Goal: Transaction & Acquisition: Purchase product/service

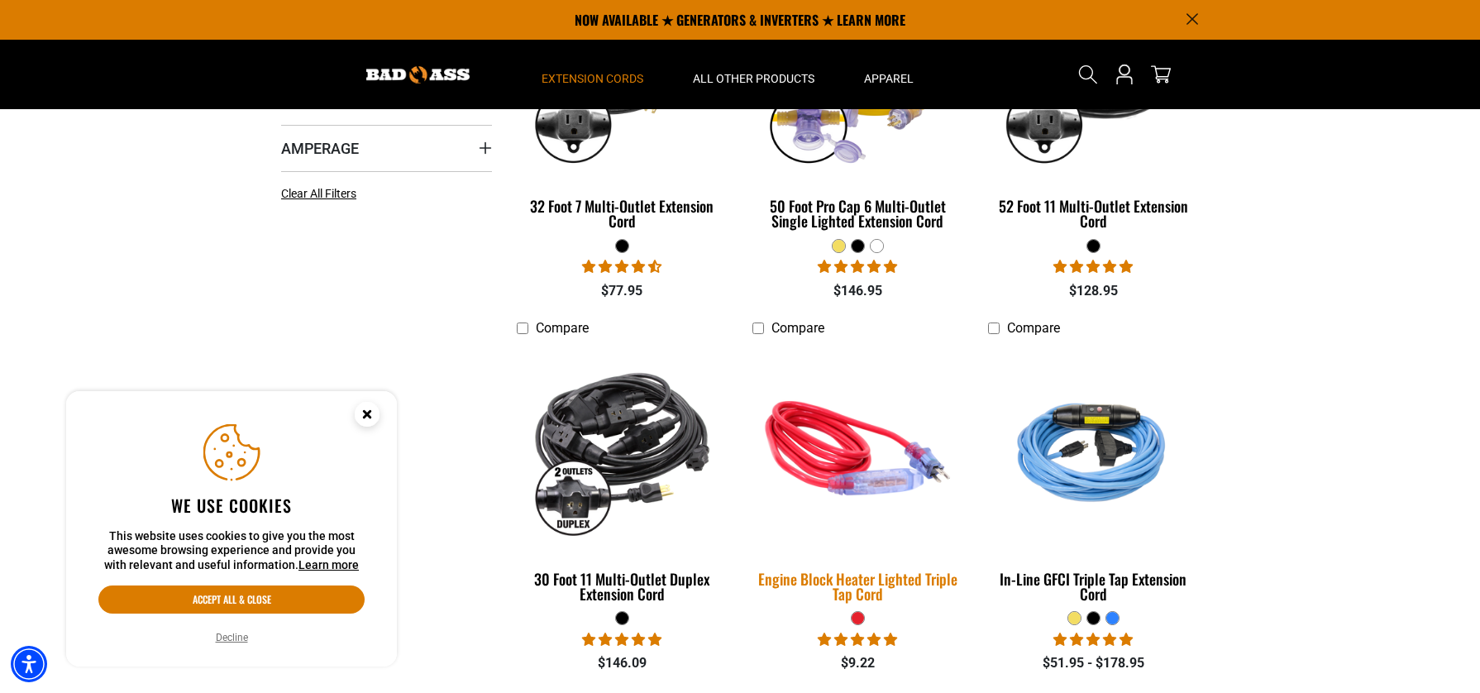
scroll to position [528, 0]
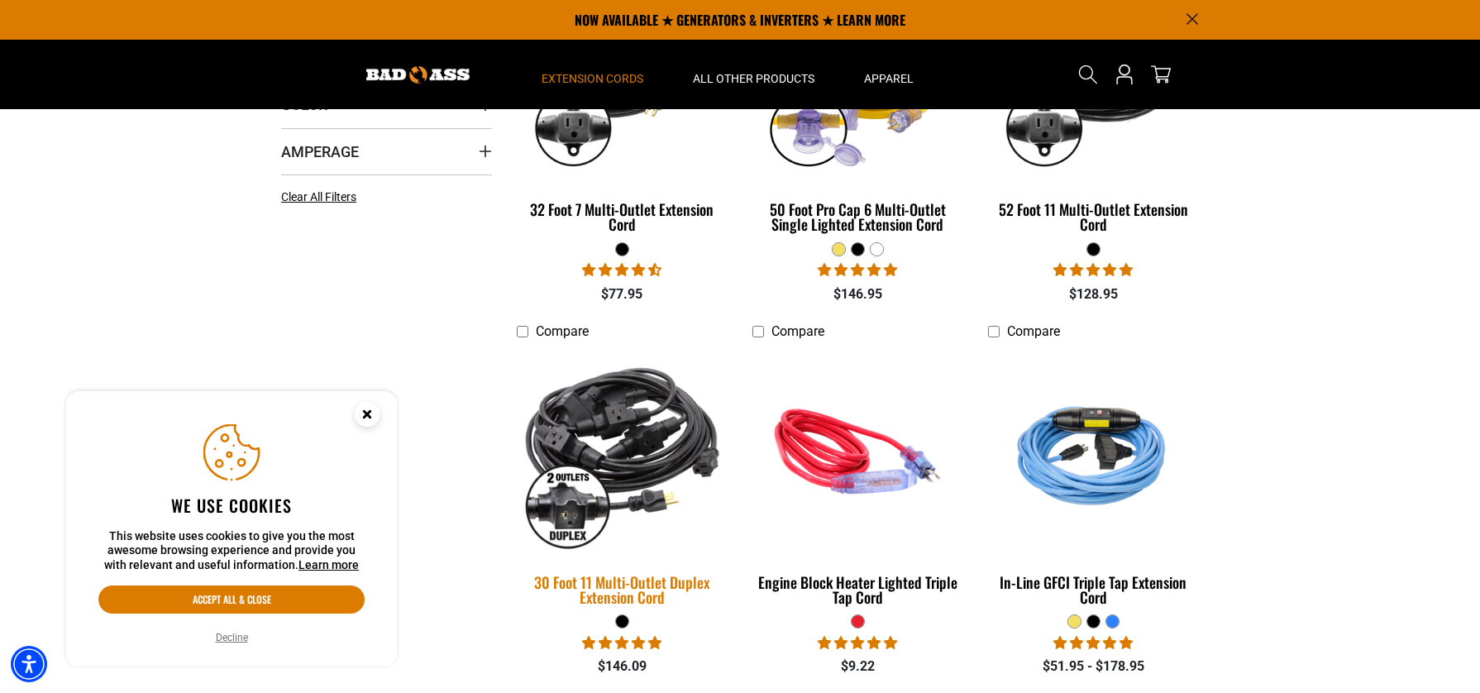
click at [605, 509] on img at bounding box center [623, 452] width 232 height 212
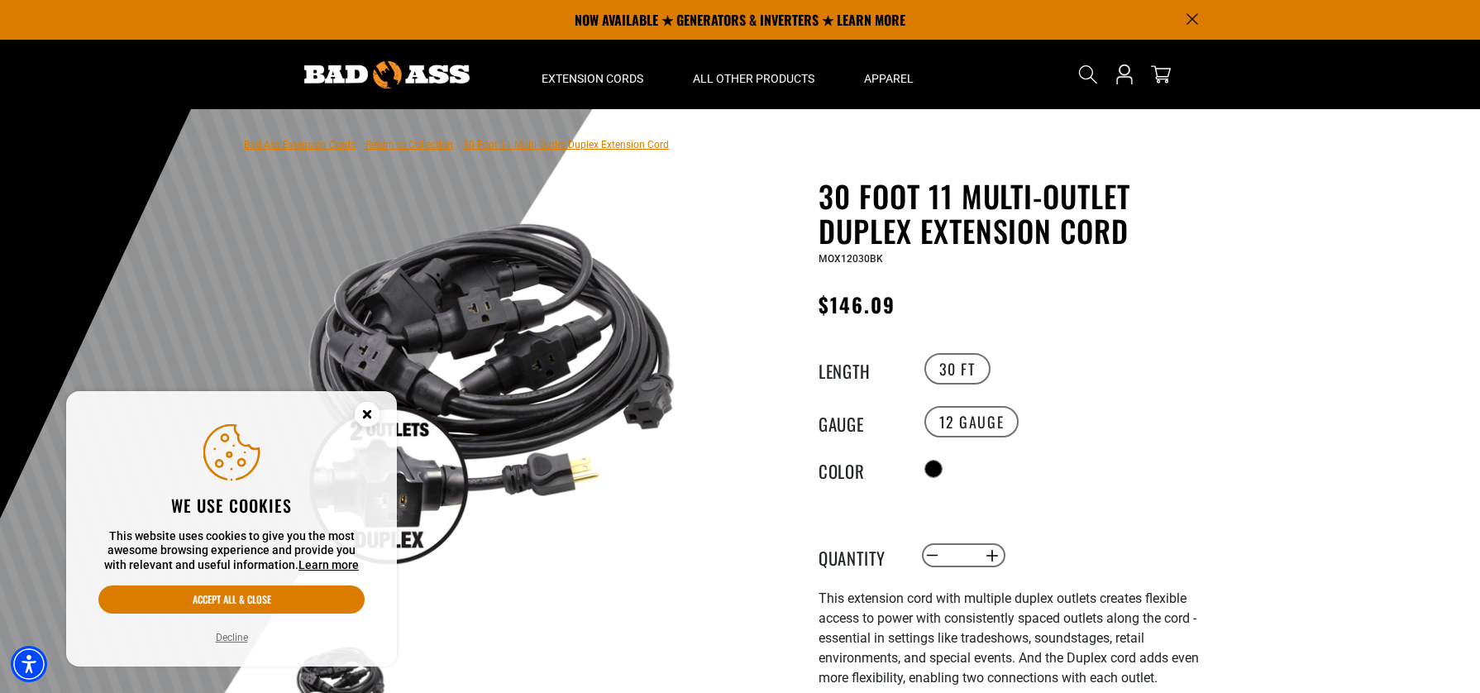
click at [362, 418] on circle "Cookie Consent" at bounding box center [367, 414] width 25 height 25
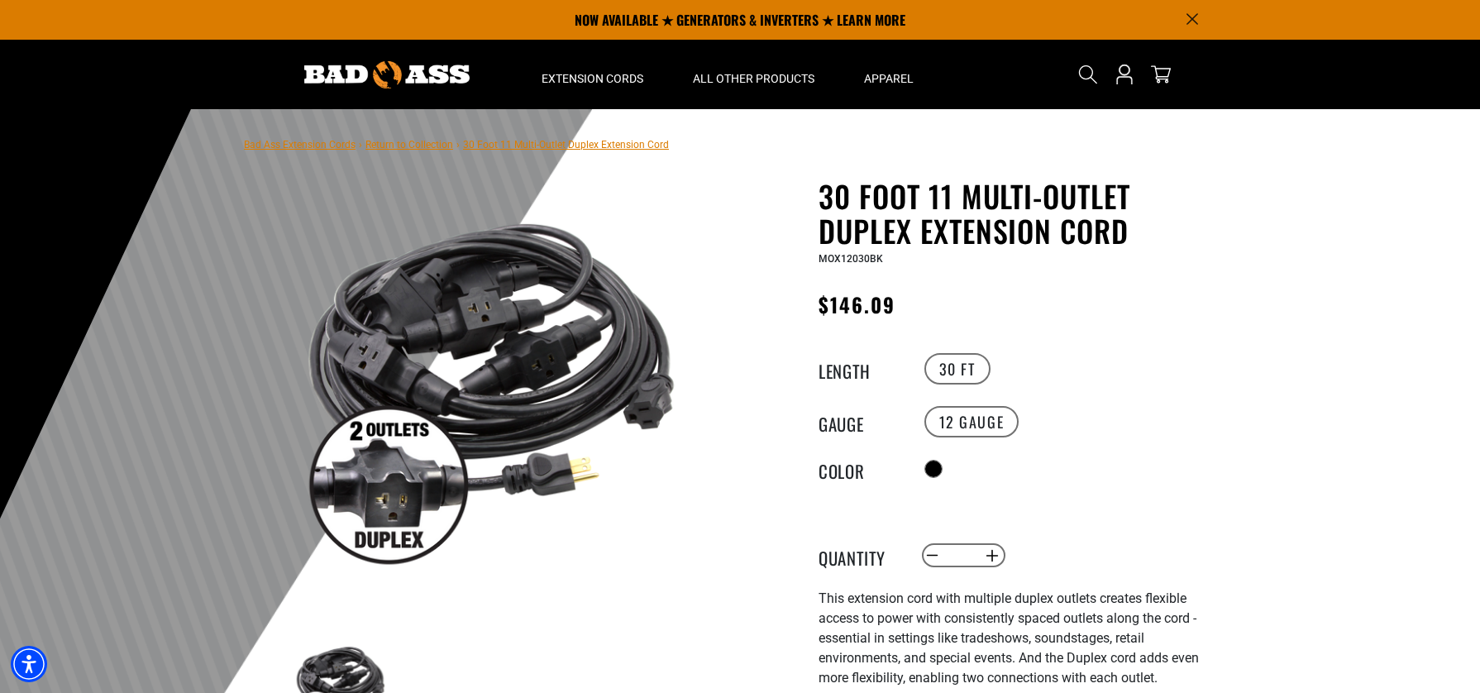
click at [337, 78] on img at bounding box center [386, 74] width 165 height 27
